Goal: Navigation & Orientation: Find specific page/section

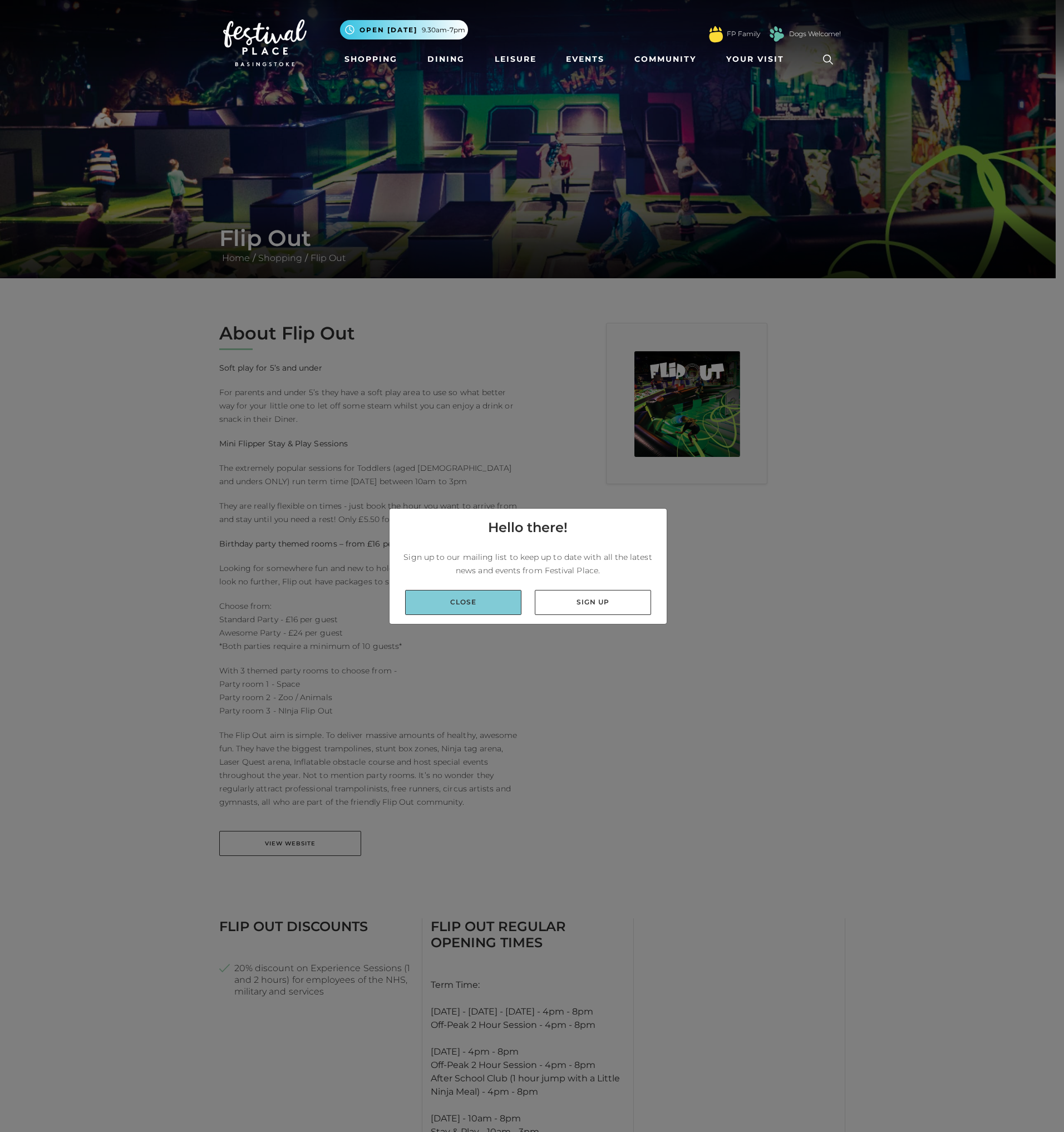
click at [452, 604] on link "Close" at bounding box center [463, 602] width 116 height 25
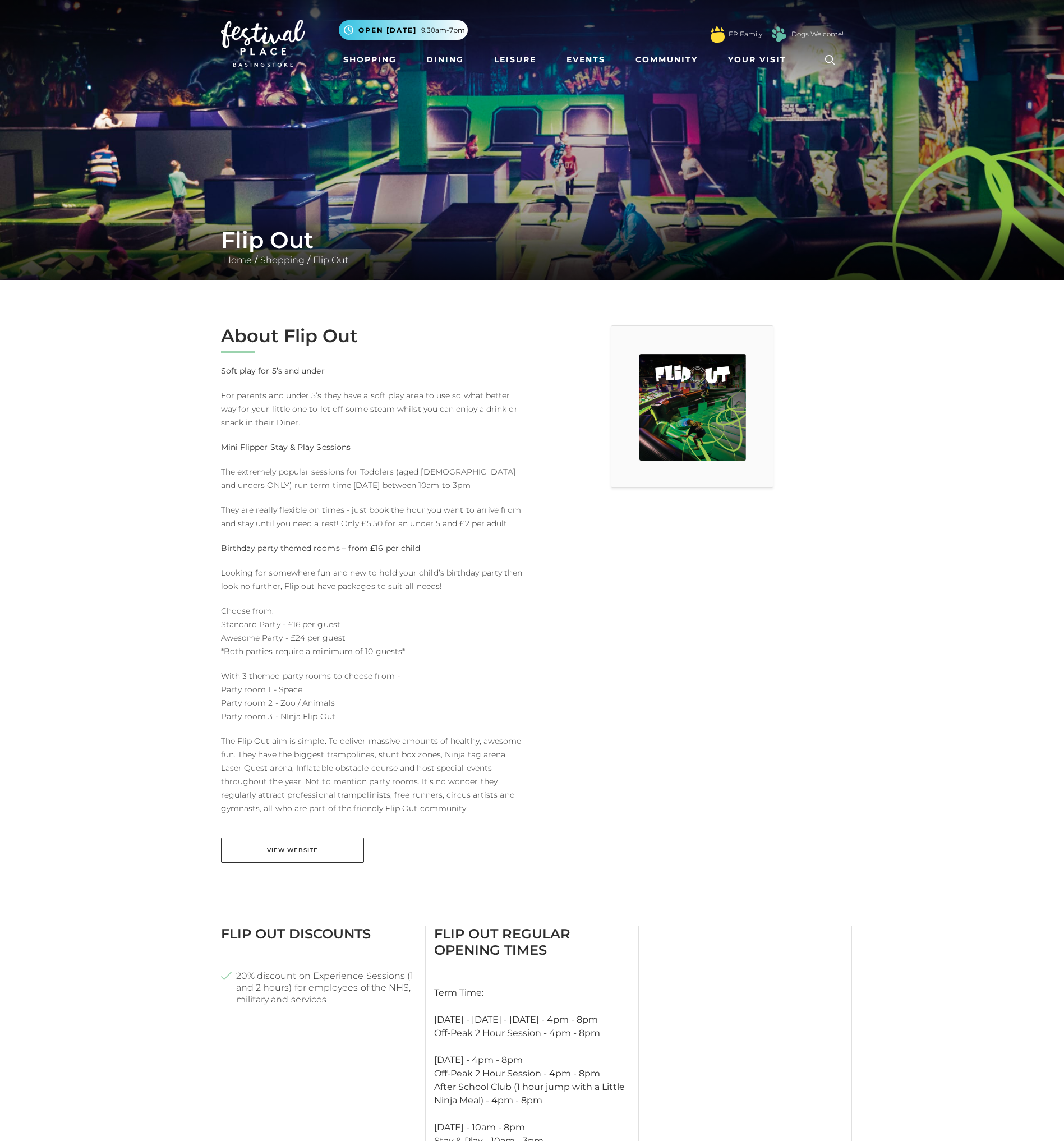
click at [247, 44] on img at bounding box center [263, 43] width 84 height 47
